Goal: Navigation & Orientation: Find specific page/section

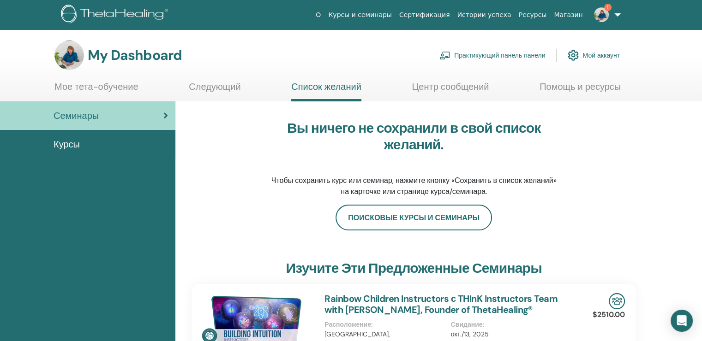
click at [601, 13] on img at bounding box center [601, 14] width 15 height 15
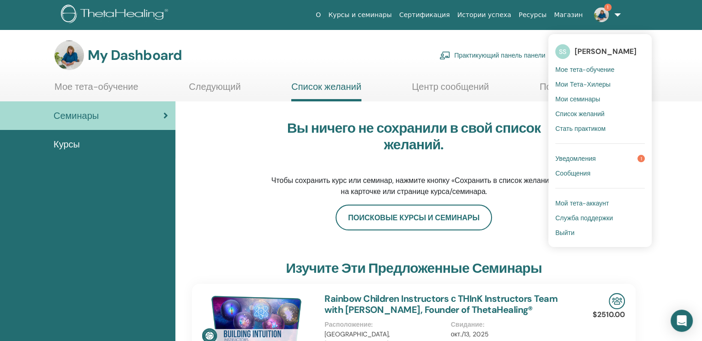
click at [596, 159] on span "Уведомления" at bounding box center [575, 159] width 41 height 8
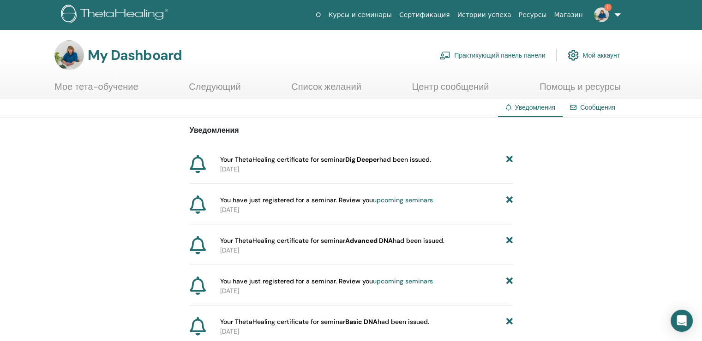
click at [600, 12] on img at bounding box center [601, 14] width 15 height 15
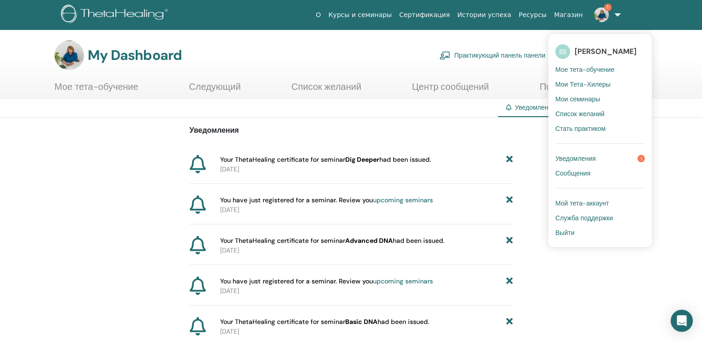
click at [594, 67] on span "Мое тета-обучение" at bounding box center [584, 70] width 59 height 8
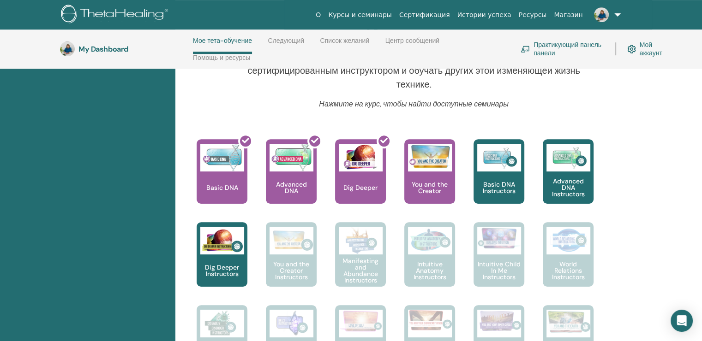
scroll to position [362, 0]
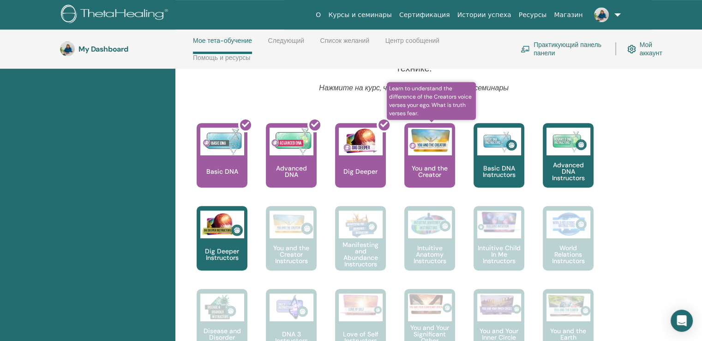
click at [433, 168] on p "You and the Creator" at bounding box center [429, 171] width 51 height 13
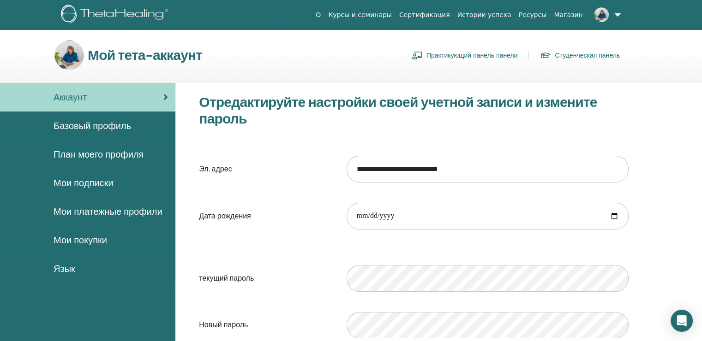
click at [105, 157] on span "План моего профиля" at bounding box center [99, 155] width 90 height 14
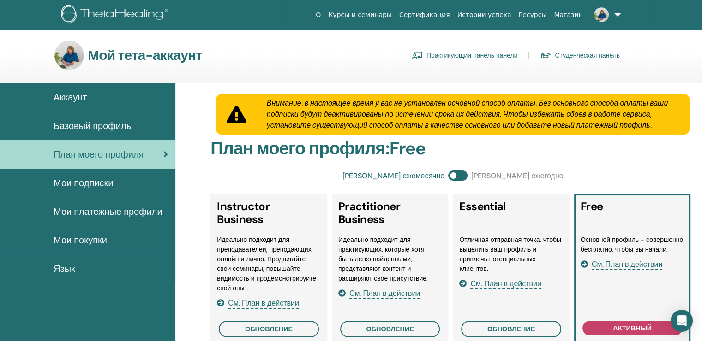
click at [89, 181] on span "Мои подписки" at bounding box center [84, 183] width 60 height 14
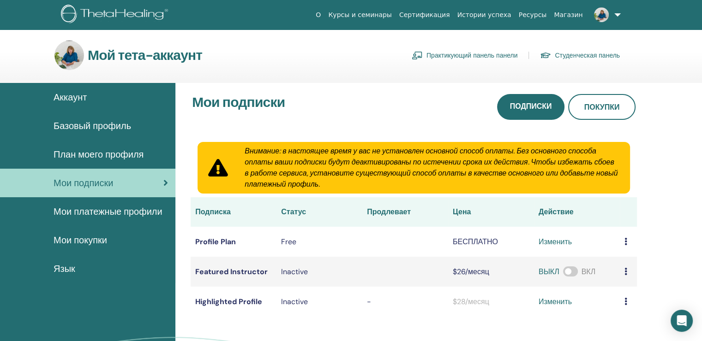
click at [77, 97] on span "Аккаунт" at bounding box center [70, 97] width 33 height 14
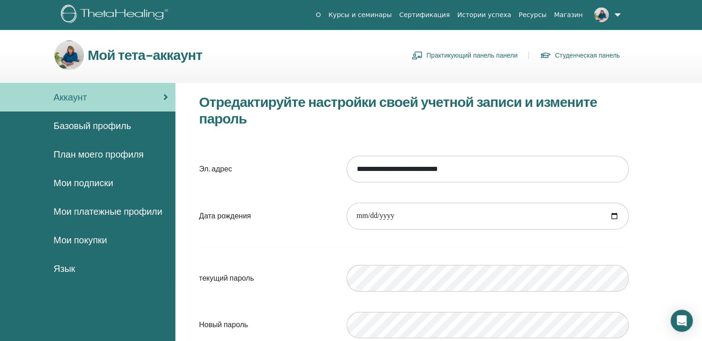
click at [77, 97] on span "Аккаунт" at bounding box center [70, 97] width 33 height 14
click at [604, 16] on img at bounding box center [601, 14] width 15 height 15
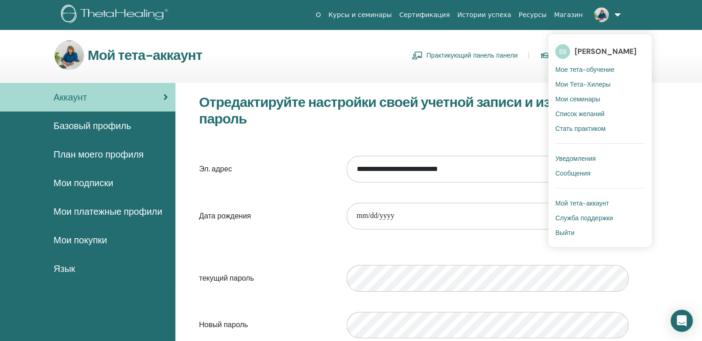
click at [581, 82] on span "Мои Тета-Хилеры" at bounding box center [582, 84] width 55 height 8
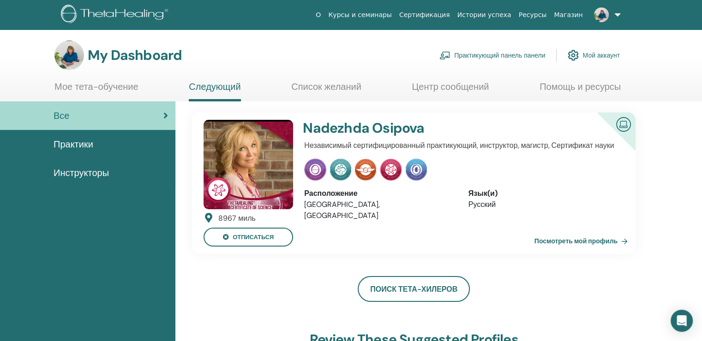
click at [660, 66] on div "My Dashboard Практикующий панель панели Мой аккаунт" at bounding box center [366, 56] width 669 height 30
